Goal: Navigation & Orientation: Find specific page/section

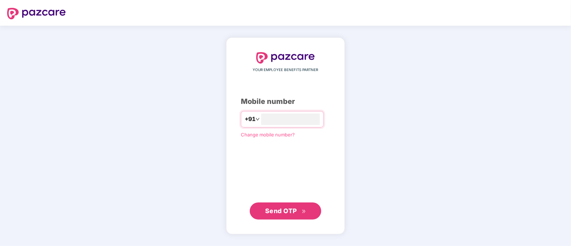
drag, startPoint x: 0, startPoint y: 0, endPoint x: 359, endPoint y: 17, distance: 359.8
click at [363, 16] on header at bounding box center [285, 13] width 571 height 26
click at [411, 93] on div "YOUR EMPLOYEE BENEFITS PARTNER Mobile number +91 Change mobile number? Send OTP" at bounding box center [285, 136] width 571 height 220
